Goal: Navigation & Orientation: Find specific page/section

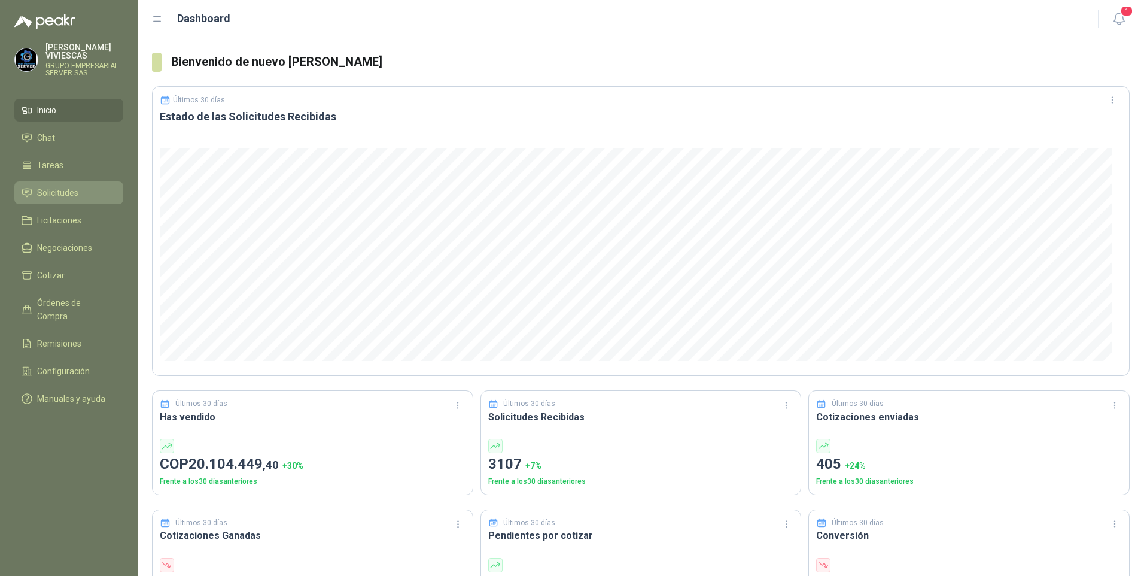
click at [59, 194] on span "Solicitudes" at bounding box center [57, 192] width 41 height 13
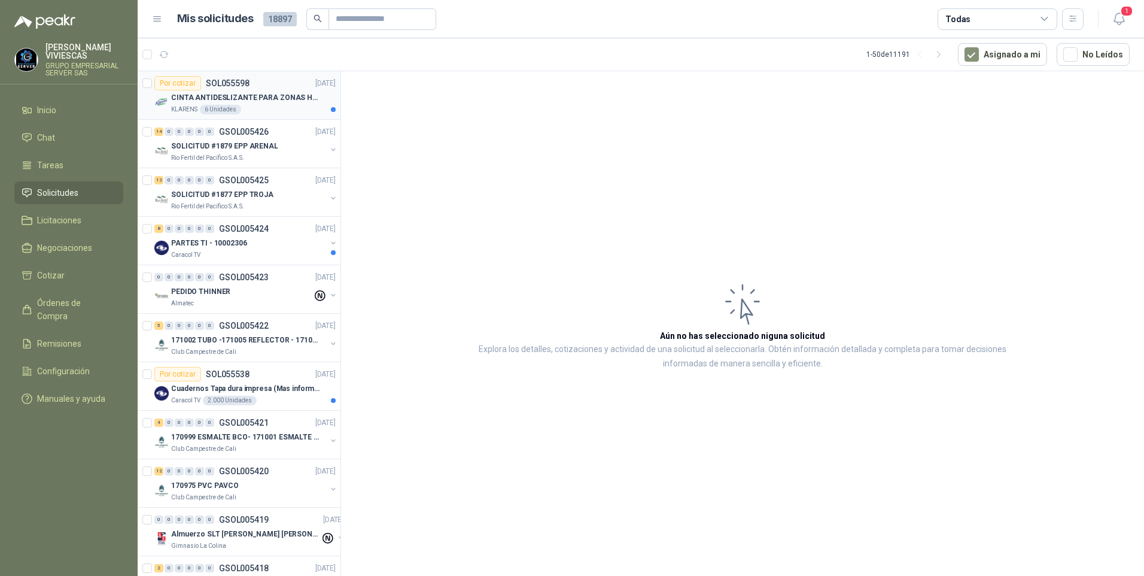
click at [245, 97] on p "CINTA ANTIDESLIZANTE PARA ZONAS HUMEDAS" at bounding box center [245, 97] width 149 height 11
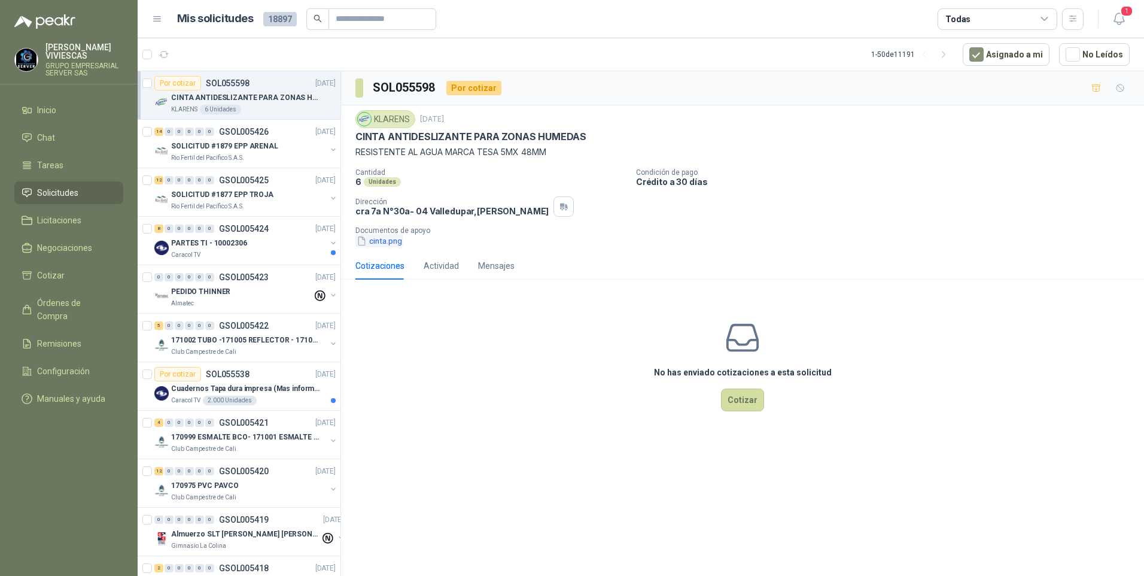
click at [385, 242] on button "cinta.png" at bounding box center [379, 241] width 48 height 13
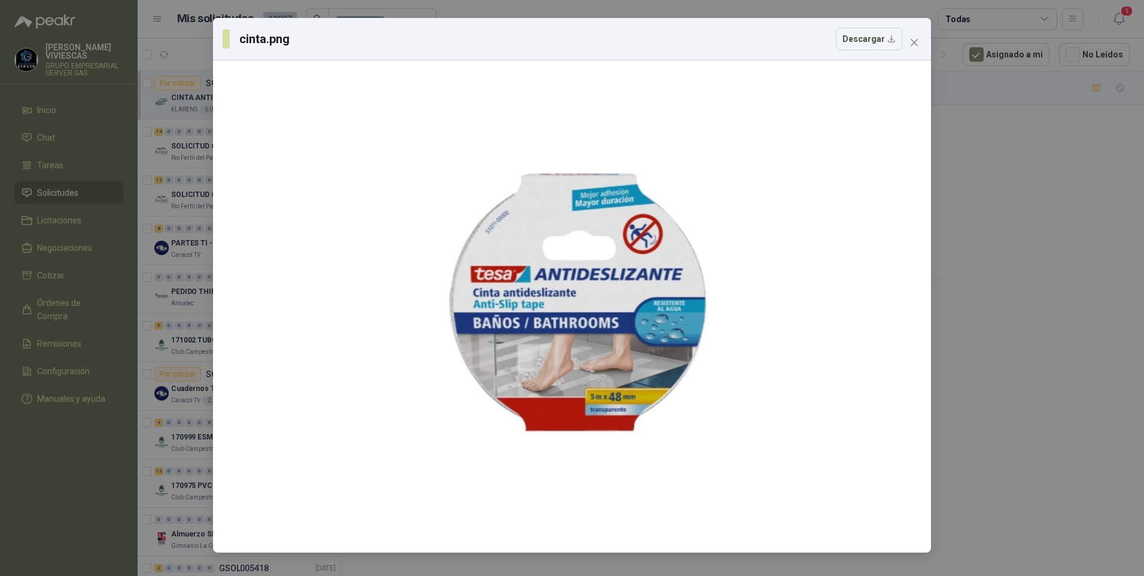
click at [1032, 316] on div "cinta.png Descargar" at bounding box center [572, 288] width 1144 height 576
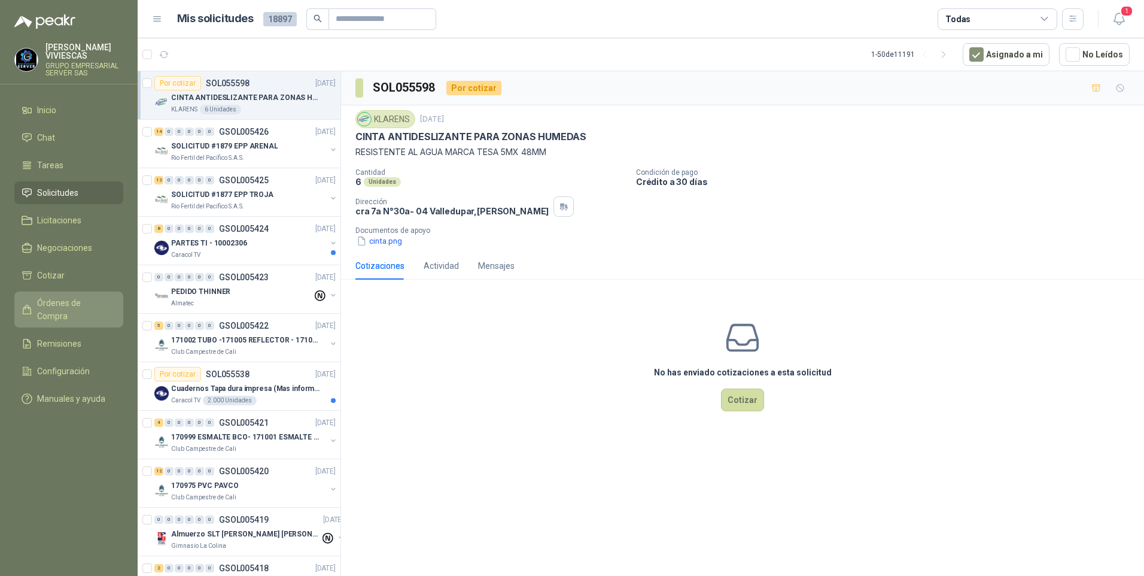
click at [80, 306] on span "Órdenes de Compra" at bounding box center [74, 309] width 75 height 26
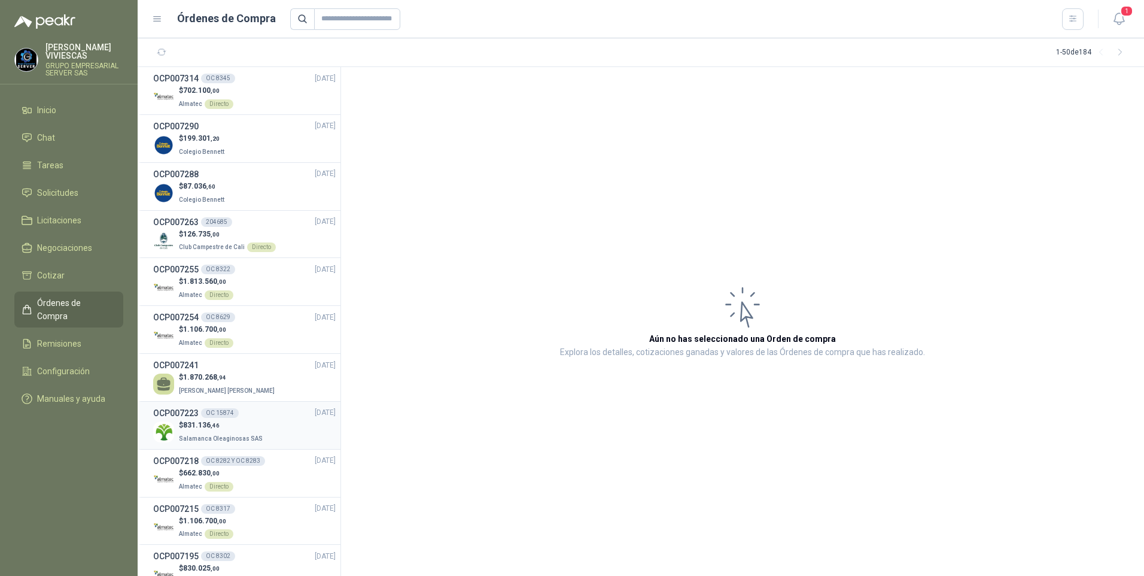
click at [199, 428] on span "831.136 ,46" at bounding box center [201, 425] width 36 height 8
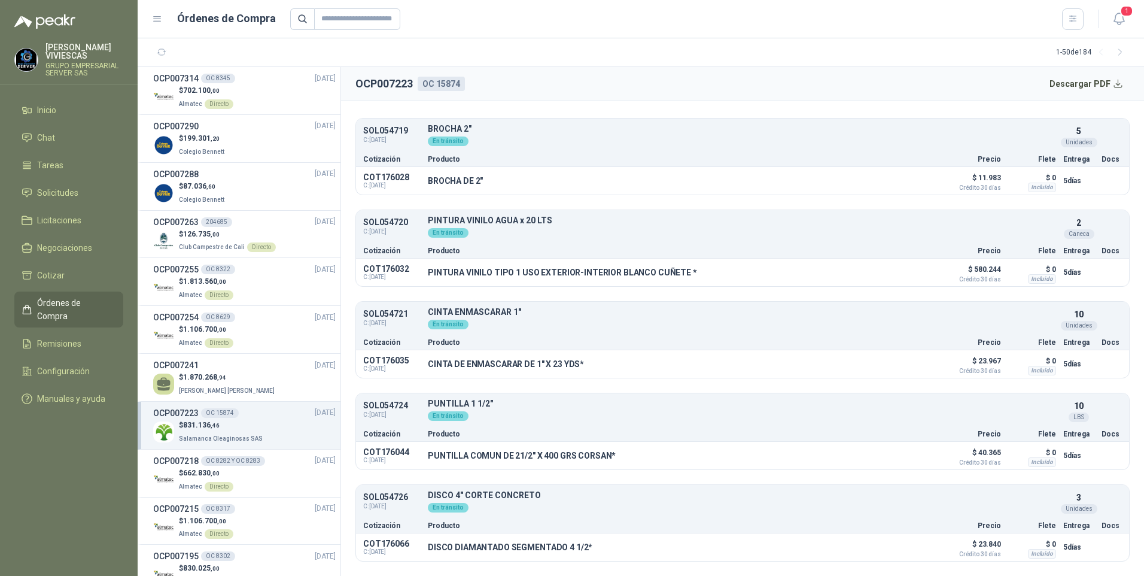
scroll to position [120, 0]
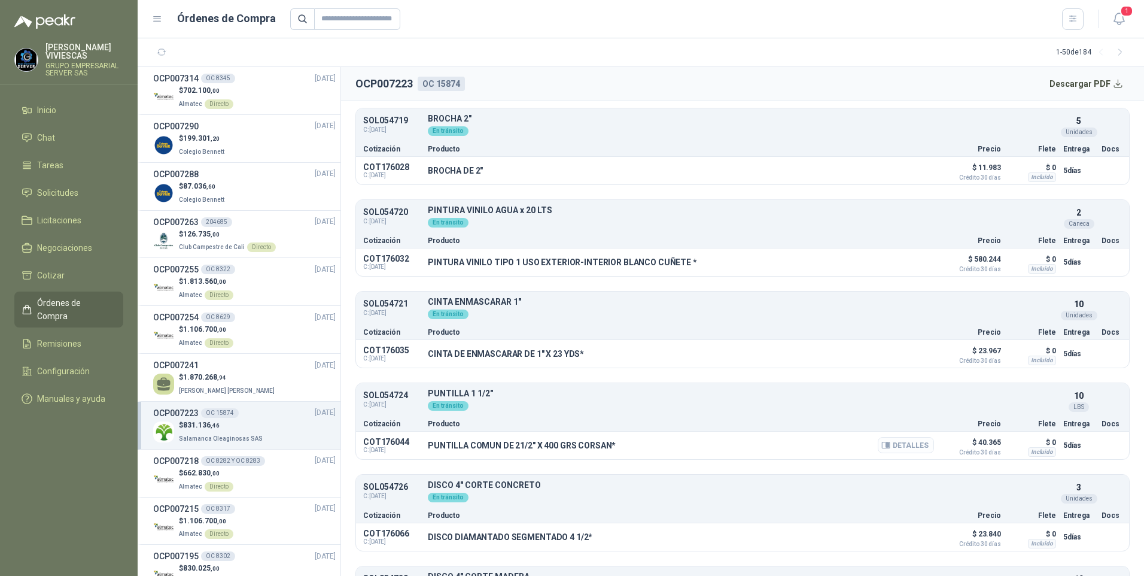
click at [905, 443] on button "Detalles" at bounding box center [906, 445] width 56 height 16
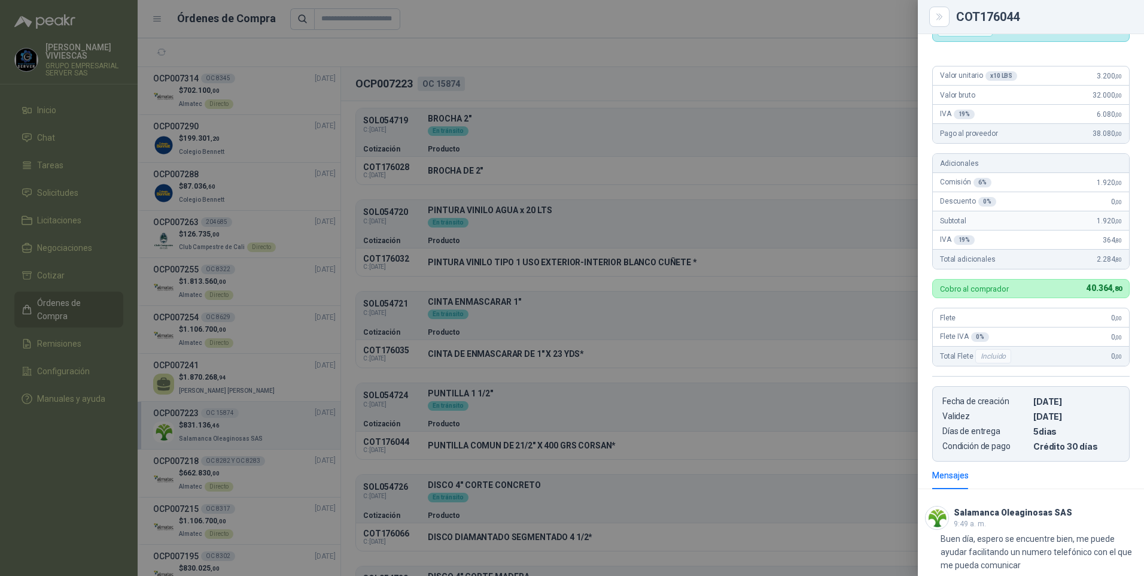
scroll to position [0, 0]
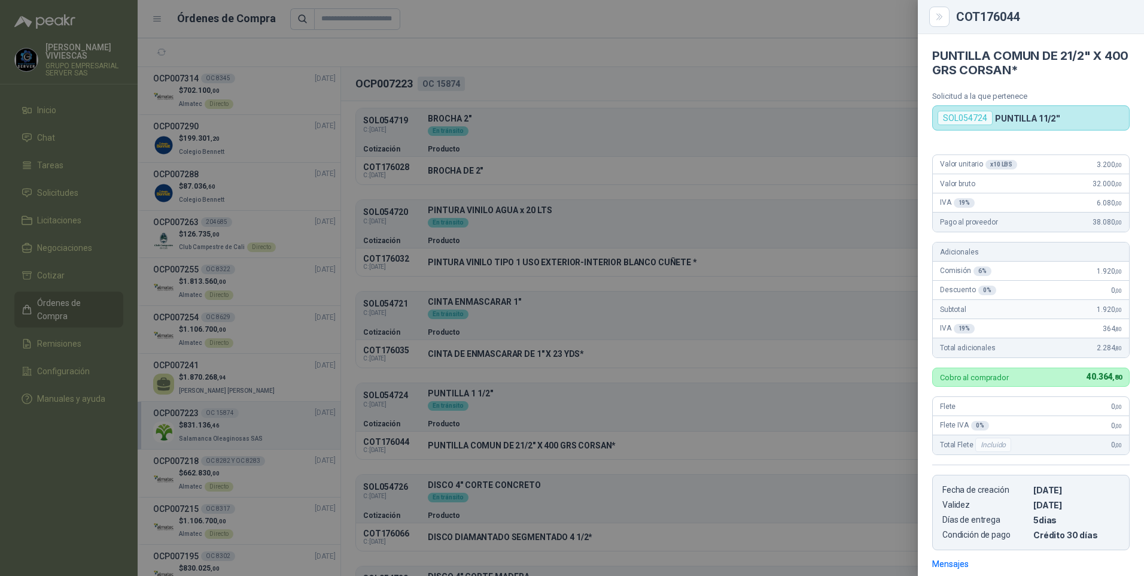
click at [688, 110] on div at bounding box center [572, 288] width 1144 height 576
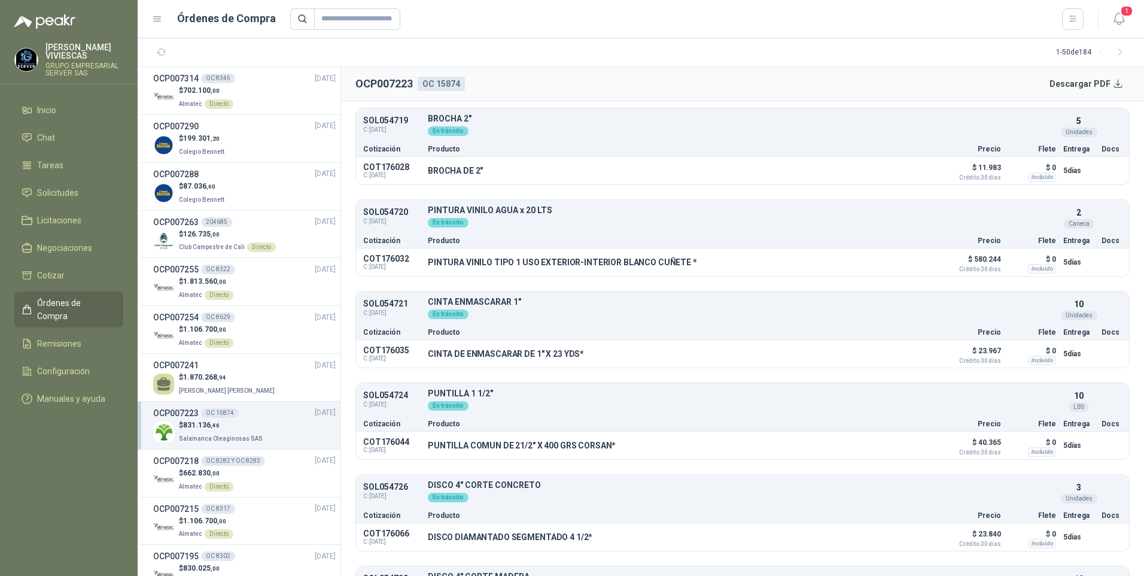
drag, startPoint x: 69, startPoint y: 130, endPoint x: 133, endPoint y: 473, distance: 348.6
click at [108, 401] on menu "RODRIGO VIVIESCAS GRUPO EMPRESARIAL SERVER SAS Inicio Chat Tareas Solicitudes L…" at bounding box center [69, 288] width 138 height 576
click at [92, 498] on menu "RODRIGO VIVIESCAS GRUPO EMPRESARIAL SERVER SAS Inicio Chat Tareas Solicitudes L…" at bounding box center [69, 288] width 138 height 576
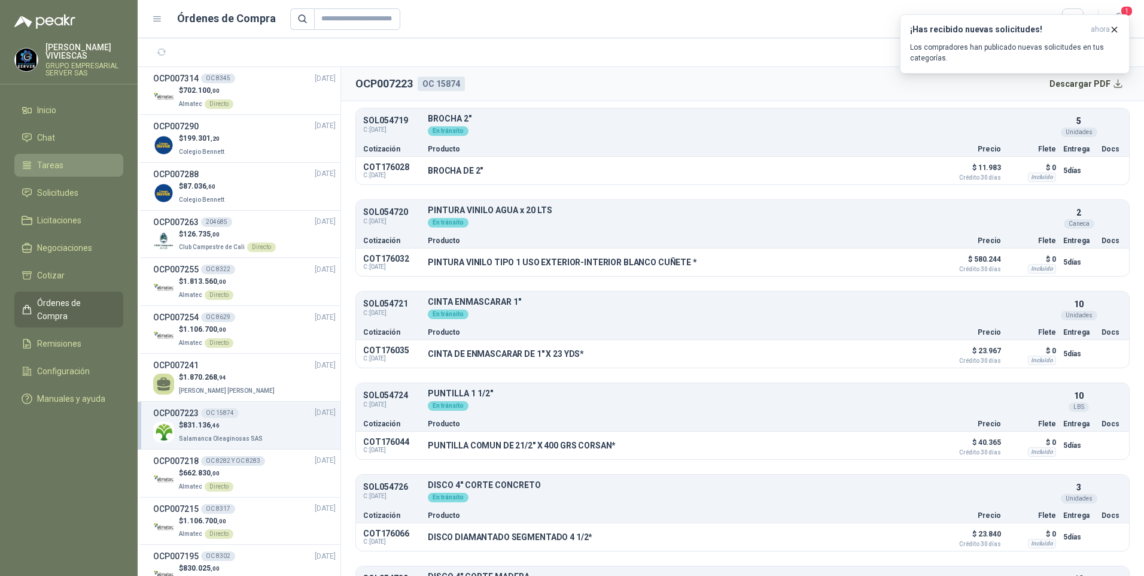
click at [44, 168] on span "Tareas" at bounding box center [50, 165] width 26 height 13
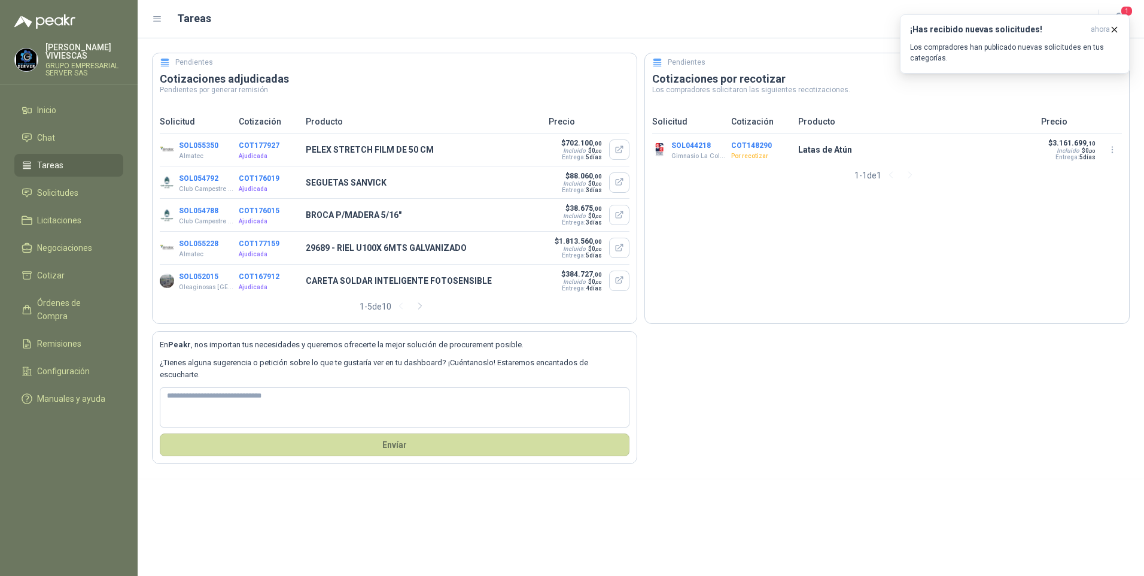
click at [863, 445] on div "Pendientes Cotizaciones adjudicadas Pendientes por generar remisión Solicitud C…" at bounding box center [641, 258] width 978 height 411
click at [68, 196] on span "Solicitudes" at bounding box center [57, 192] width 41 height 13
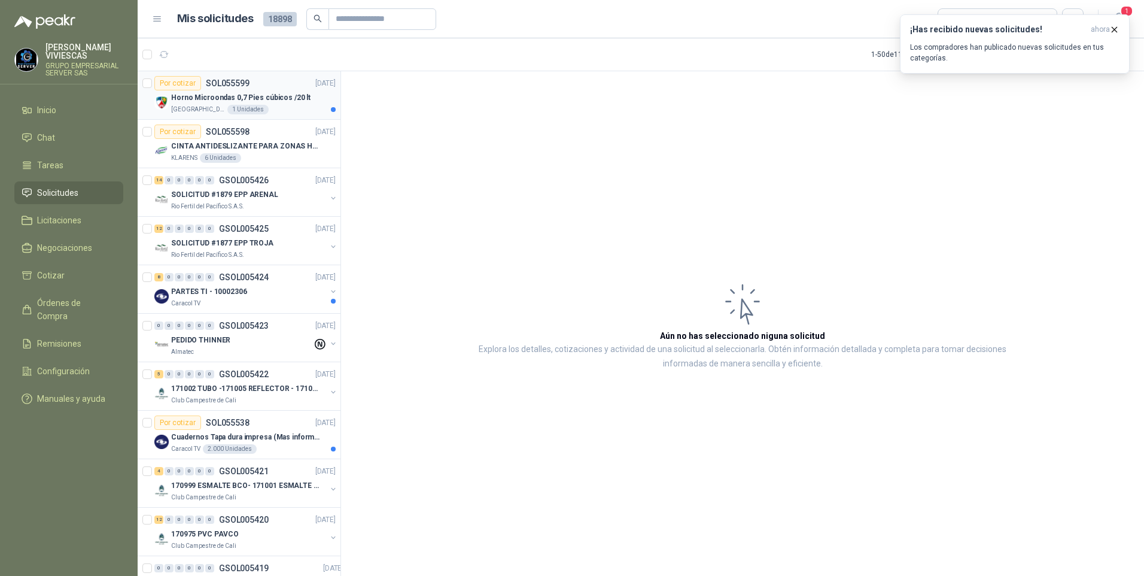
click at [196, 95] on p "Horno Microondas 0,7 Pies cúbicos /20 lt" at bounding box center [240, 97] width 139 height 11
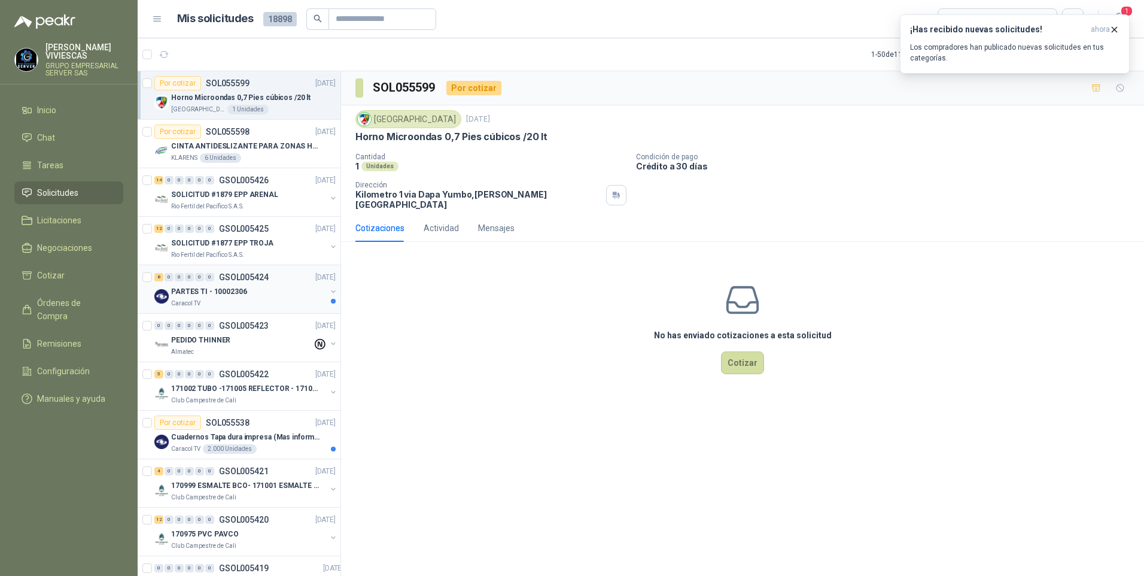
click at [224, 293] on p "PARTES TI - 10002306" at bounding box center [209, 291] width 76 height 11
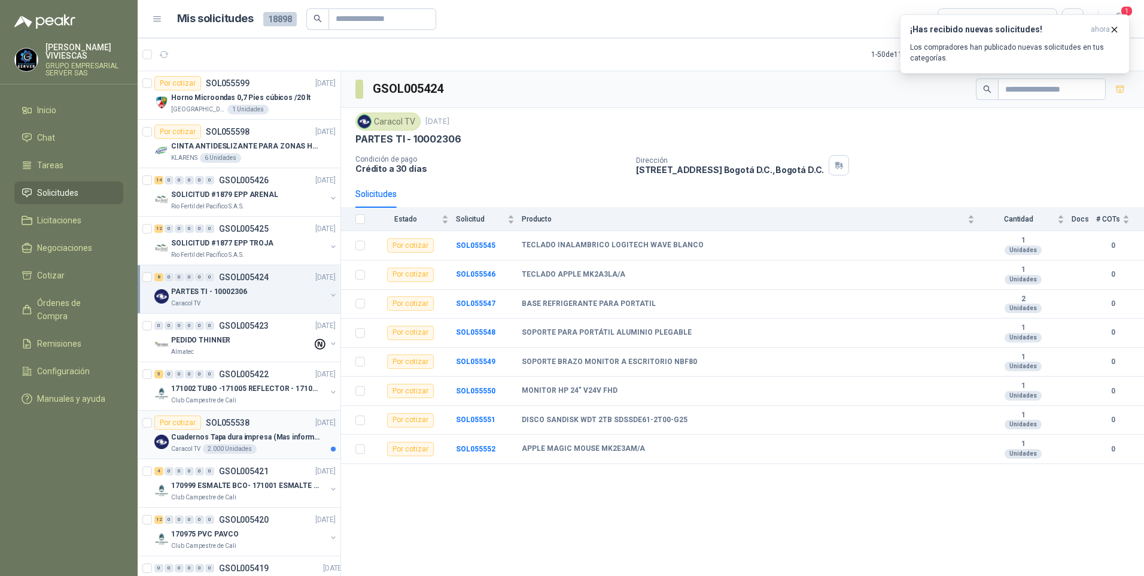
click at [243, 446] on div "2.000 Unidades" at bounding box center [230, 449] width 54 height 10
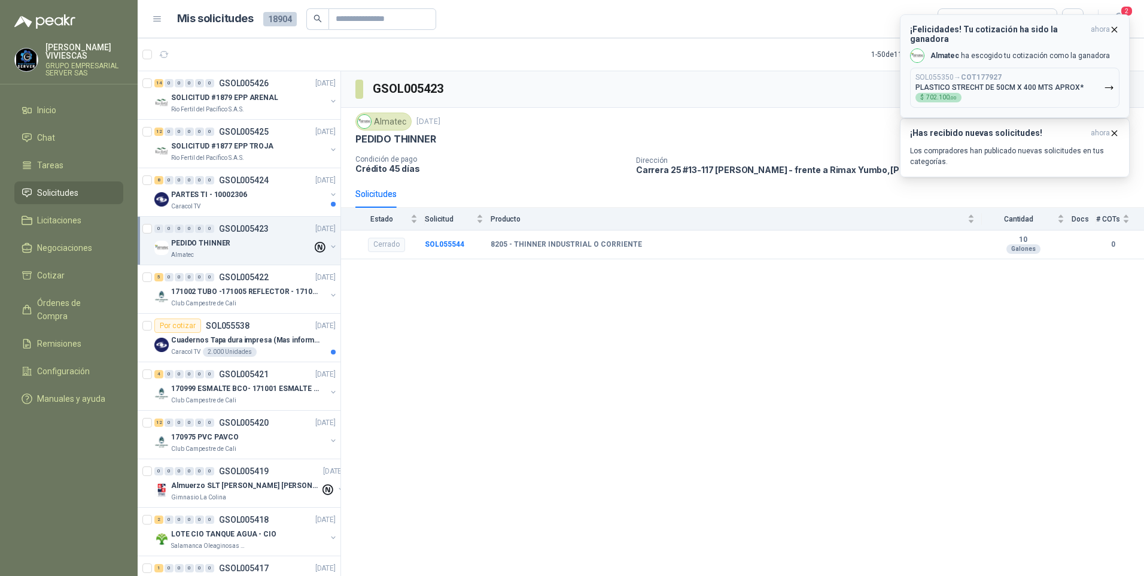
drag, startPoint x: 1006, startPoint y: 81, endPoint x: 1011, endPoint y: 75, distance: 7.3
click at [1007, 83] on p "PLASTICO STRECHT DE 50CM X 400 MTS APROX*" at bounding box center [999, 87] width 168 height 8
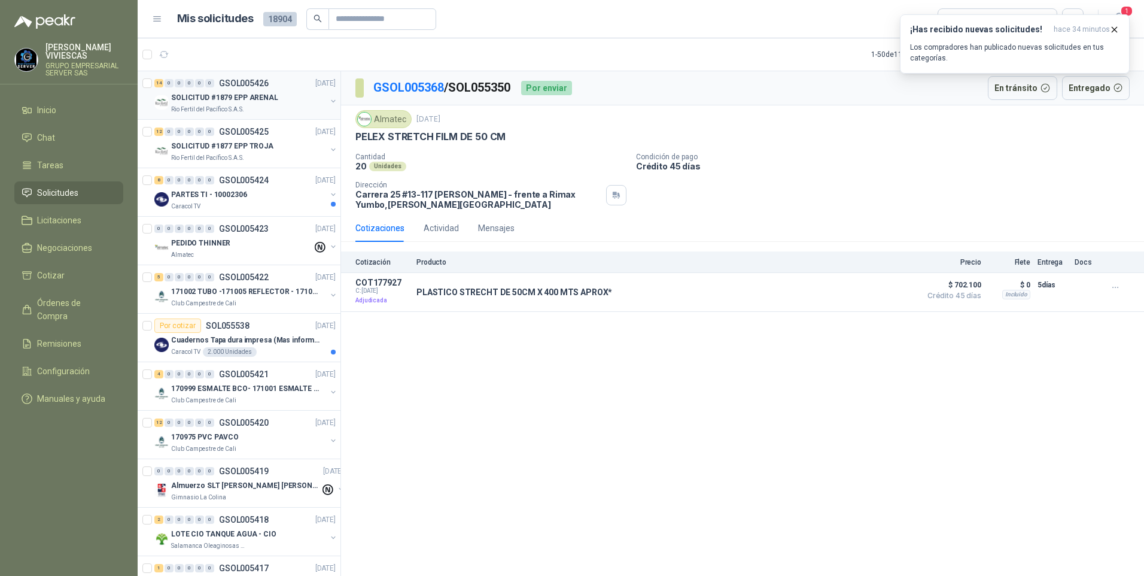
click at [200, 105] on p "Rio Fertil del Pacífico S.A.S." at bounding box center [207, 110] width 73 height 10
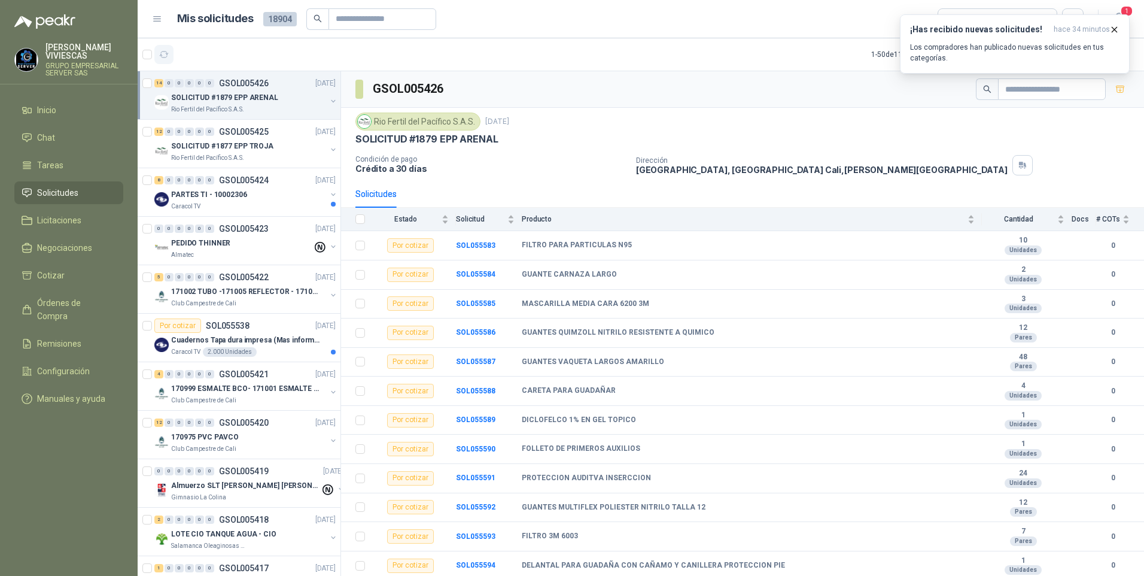
click at [162, 51] on icon "button" at bounding box center [164, 55] width 10 height 10
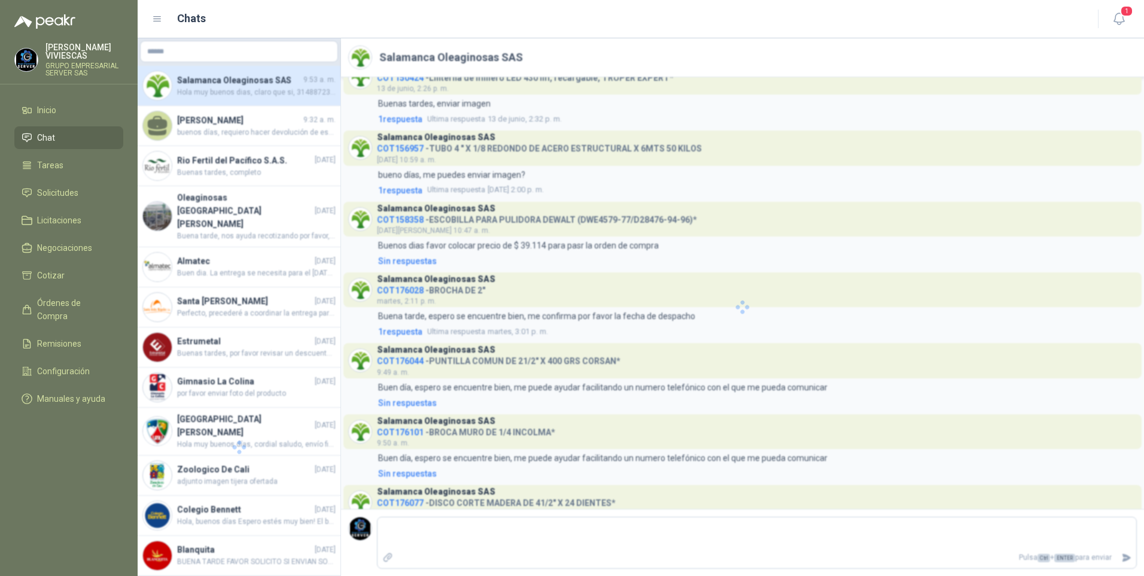
scroll to position [613, 0]
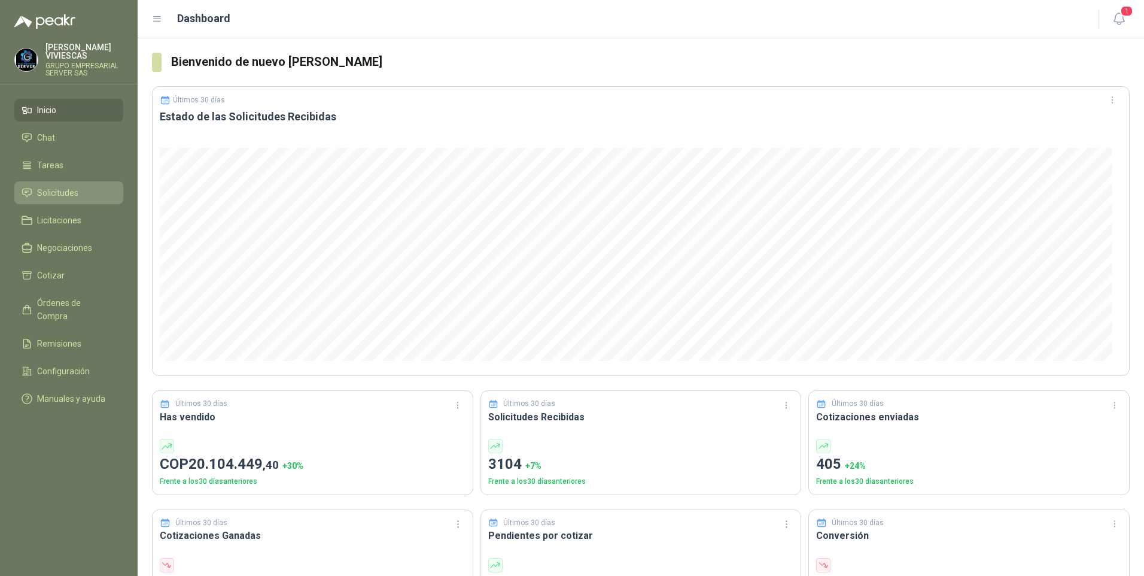
click at [53, 190] on span "Solicitudes" at bounding box center [57, 192] width 41 height 13
